Goal: Task Accomplishment & Management: Manage account settings

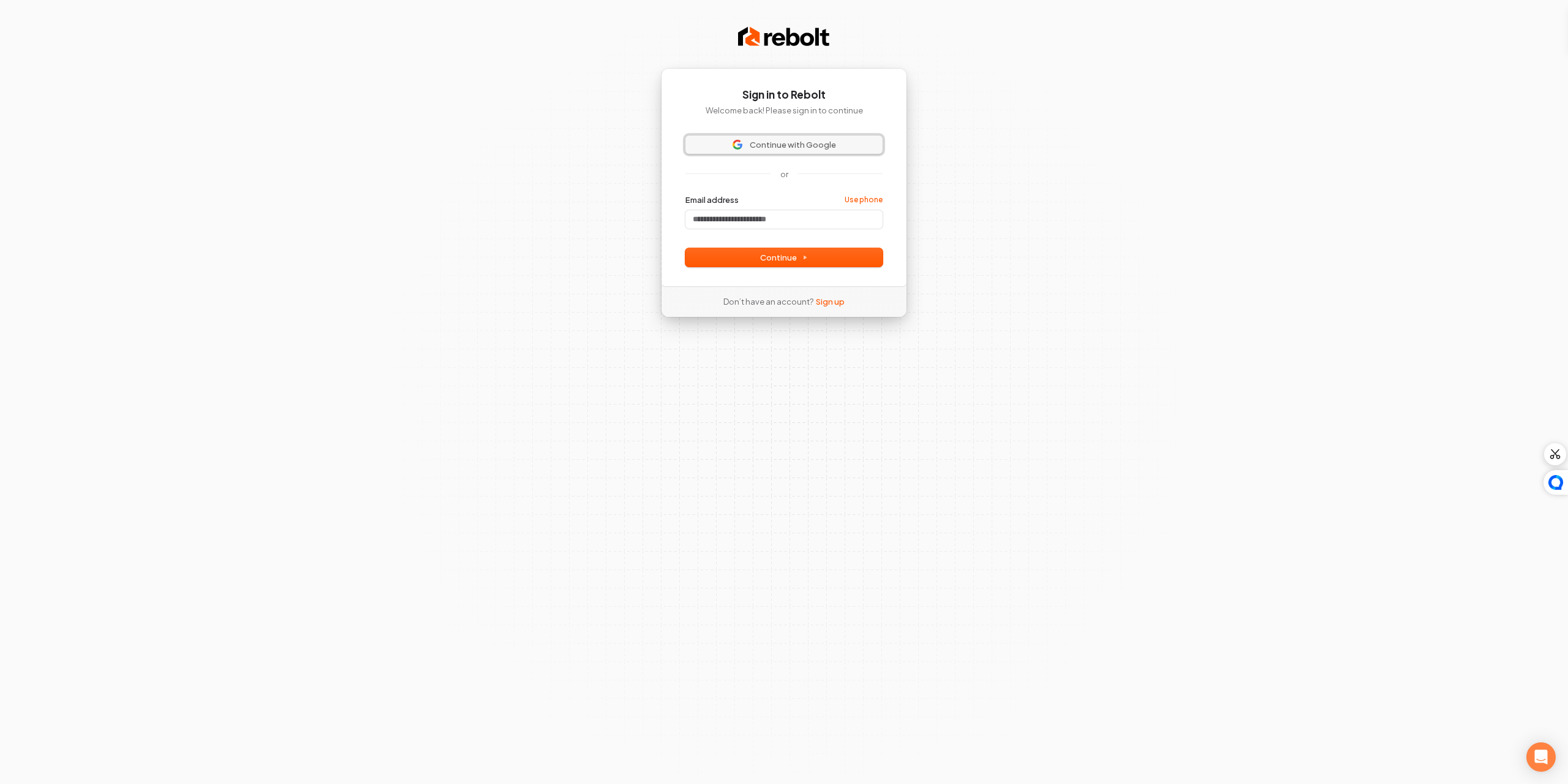
click at [835, 146] on span "Continue with Google" at bounding box center [784, 145] width 183 height 11
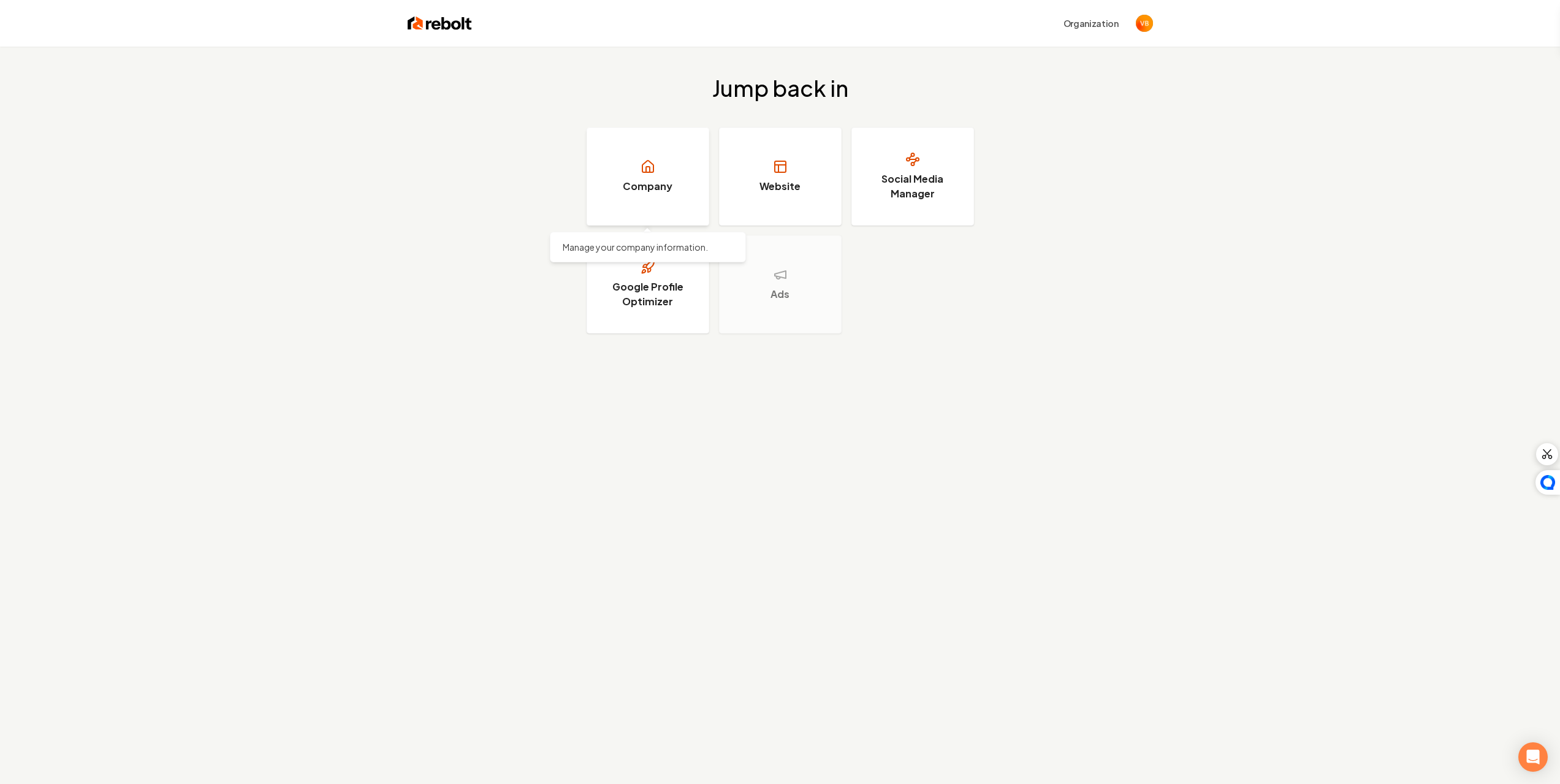
click at [648, 185] on h3 "Company" at bounding box center [648, 187] width 50 height 15
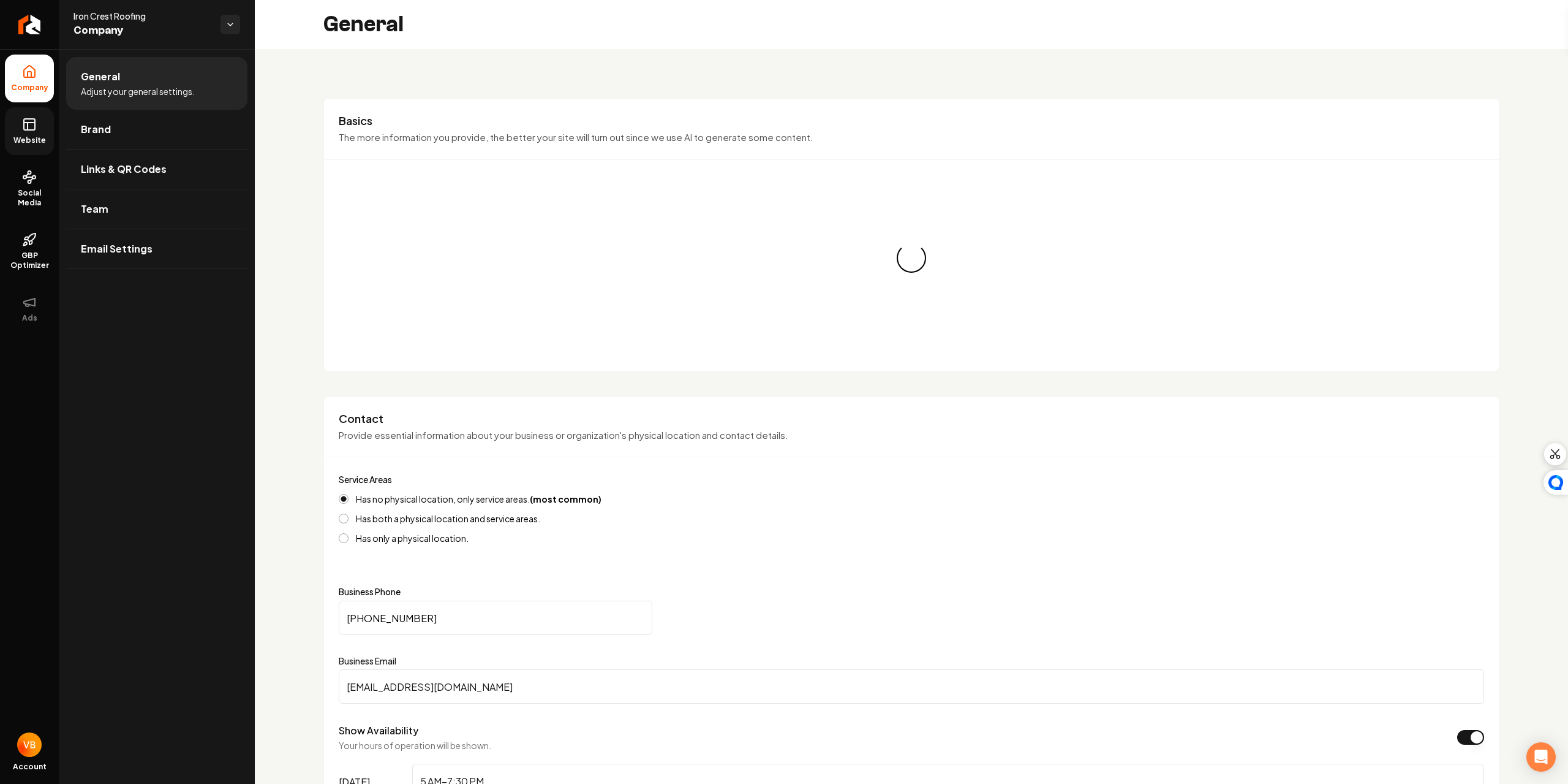
click at [13, 134] on link "Website" at bounding box center [29, 131] width 49 height 48
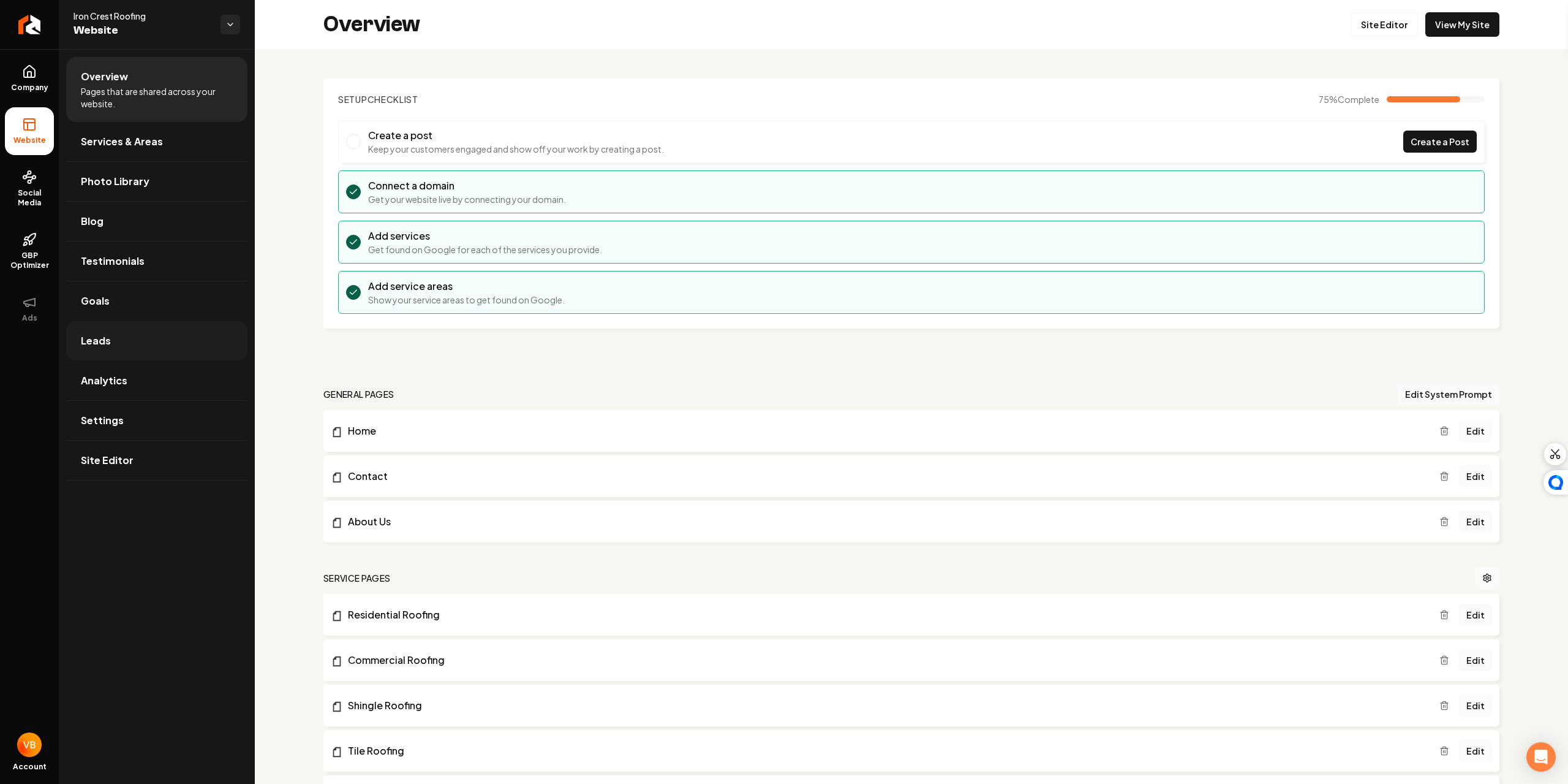
click at [119, 352] on link "Leads" at bounding box center [157, 340] width 181 height 39
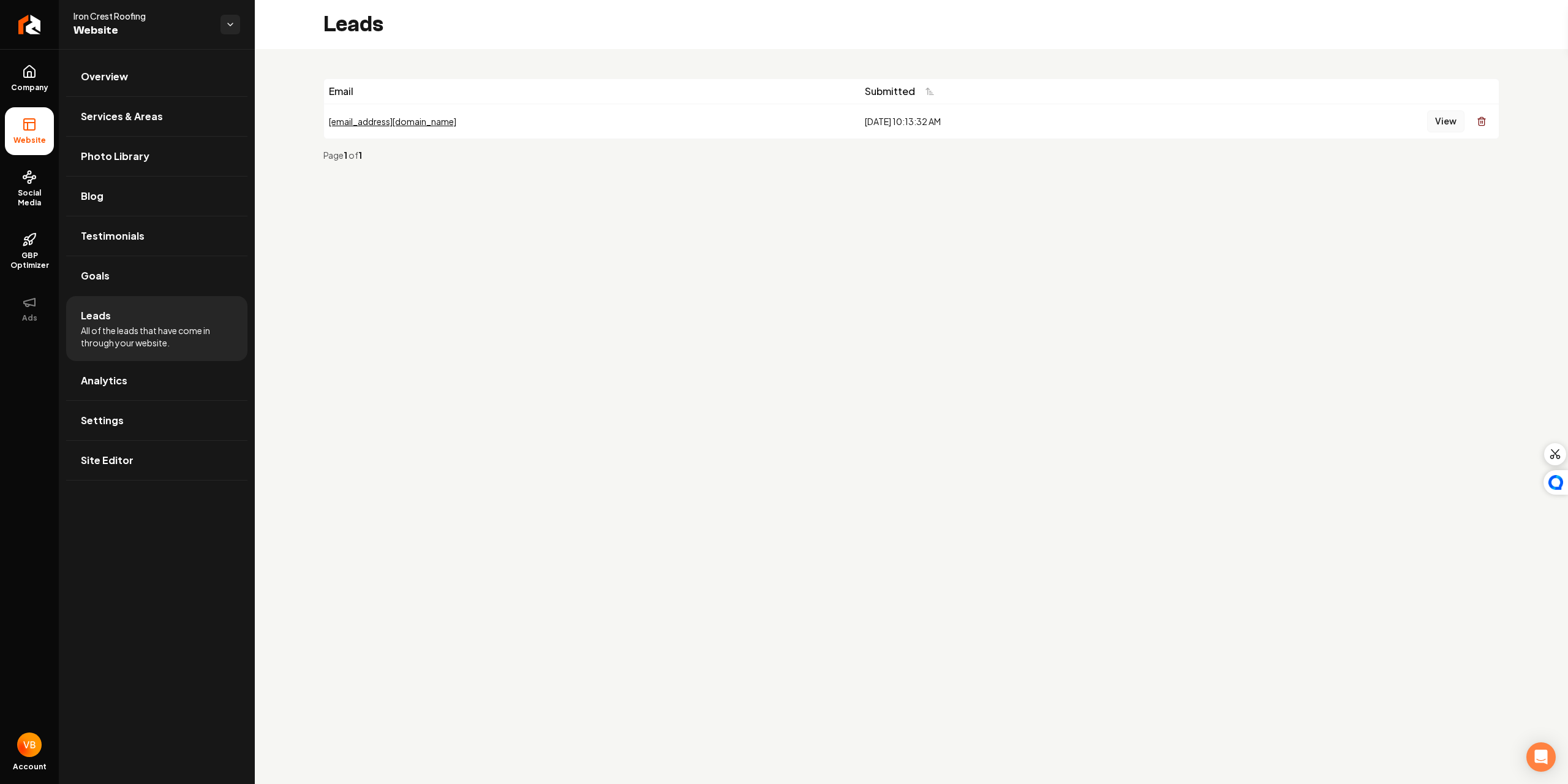
click at [1450, 124] on button "View" at bounding box center [1446, 121] width 37 height 22
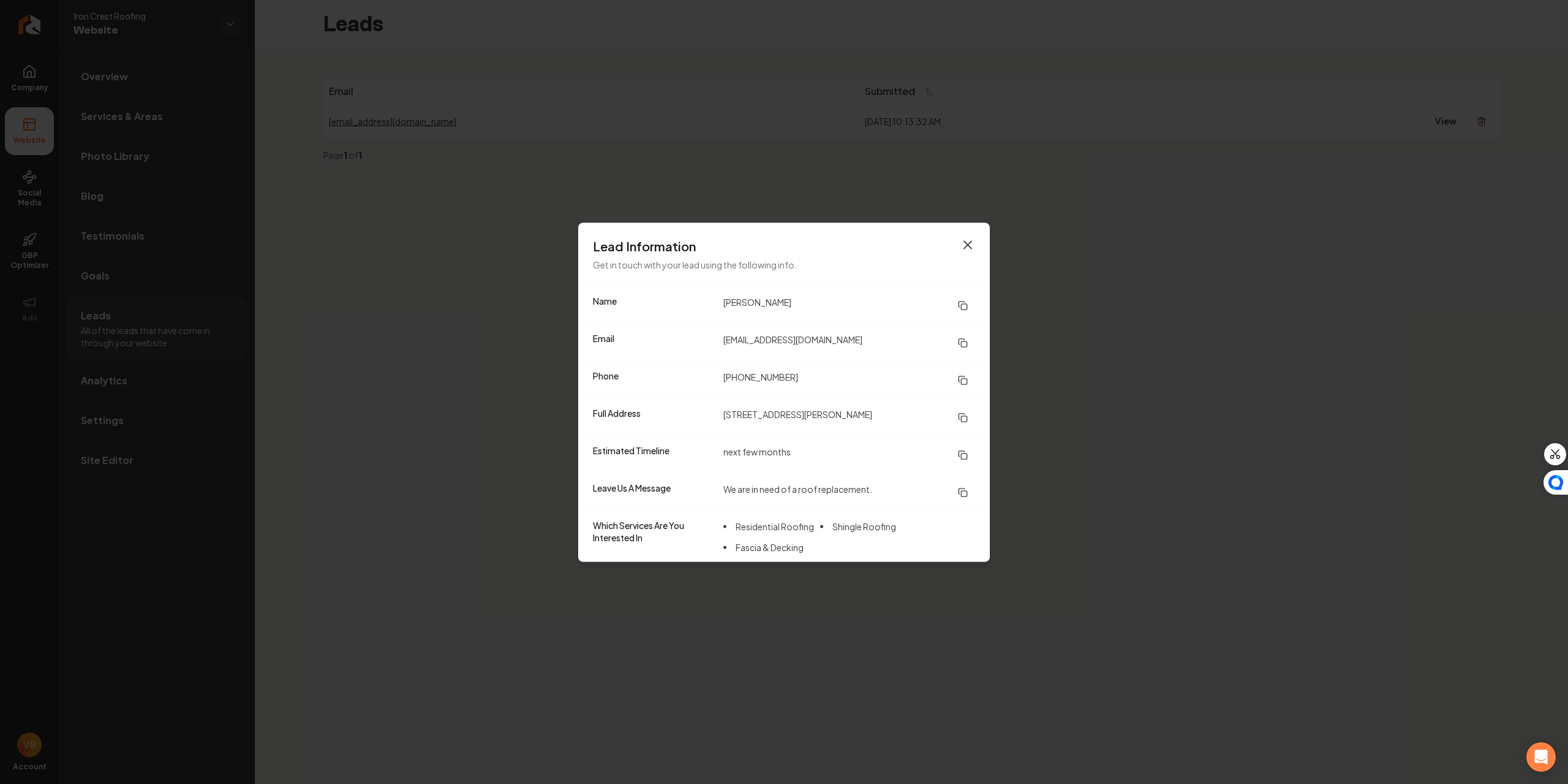
click at [969, 242] on icon "button" at bounding box center [968, 245] width 15 height 15
